Goal: Transaction & Acquisition: Purchase product/service

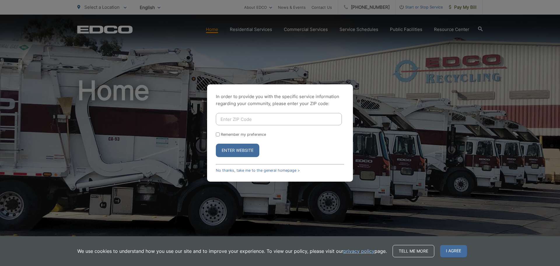
click at [246, 118] on input "Enter ZIP Code" at bounding box center [279, 119] width 126 height 12
type input "92040"
click at [216, 144] on button "Enter Website" at bounding box center [237, 150] width 43 height 13
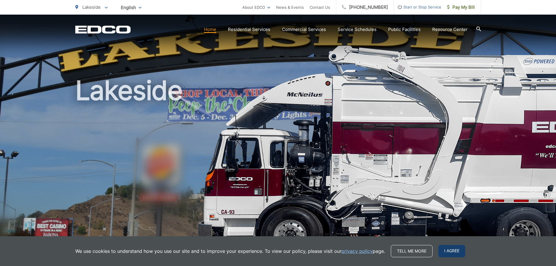
click at [459, 252] on span "I agree" at bounding box center [451, 251] width 27 height 12
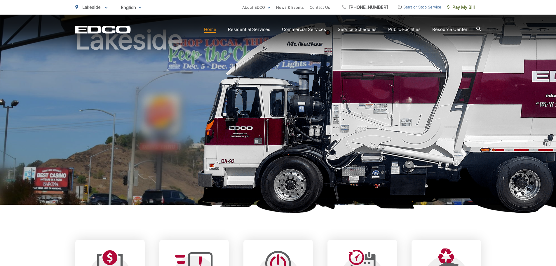
scroll to position [146, 0]
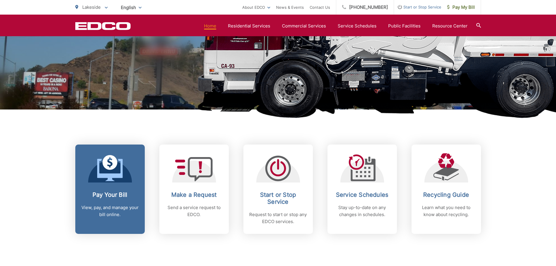
click at [118, 182] on link "Pay Your Bill View, pay, and manage your bill online." at bounding box center [109, 188] width 69 height 89
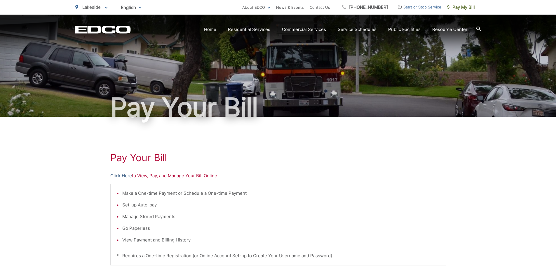
click at [126, 173] on link "Click Here" at bounding box center [121, 175] width 22 height 7
